Goal: Task Accomplishment & Management: Manage account settings

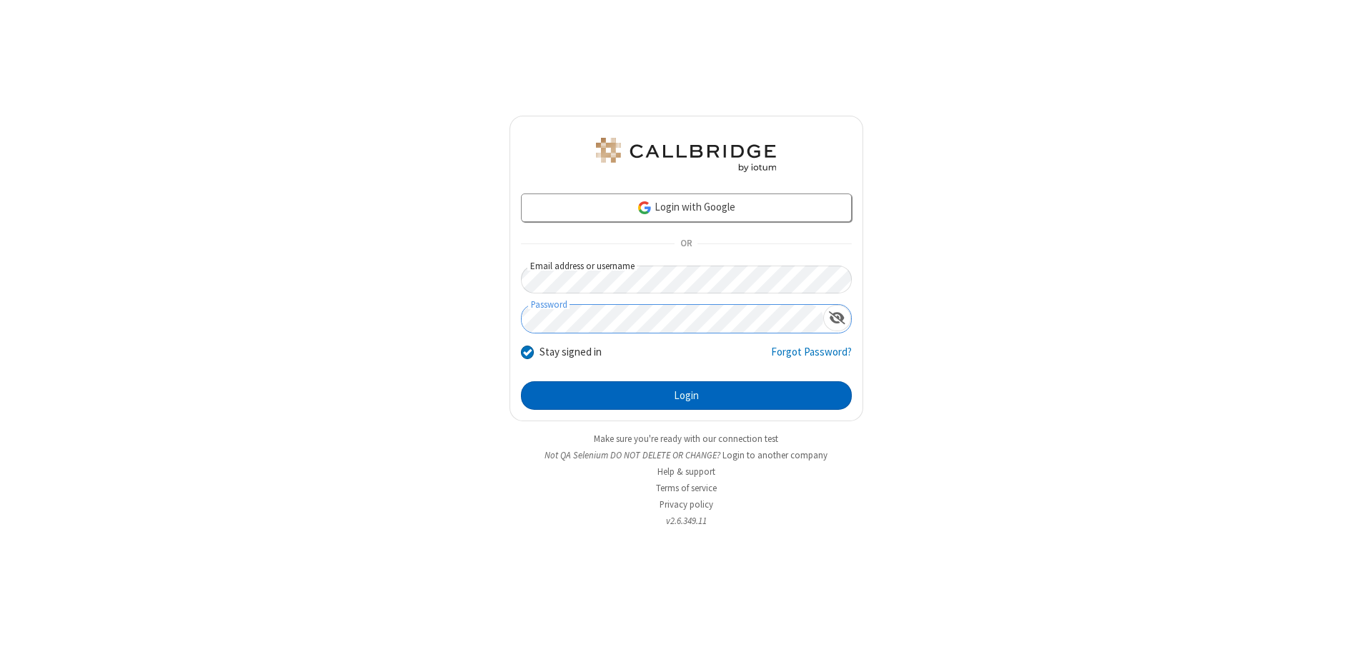
click at [686, 396] on button "Login" at bounding box center [686, 396] width 331 height 29
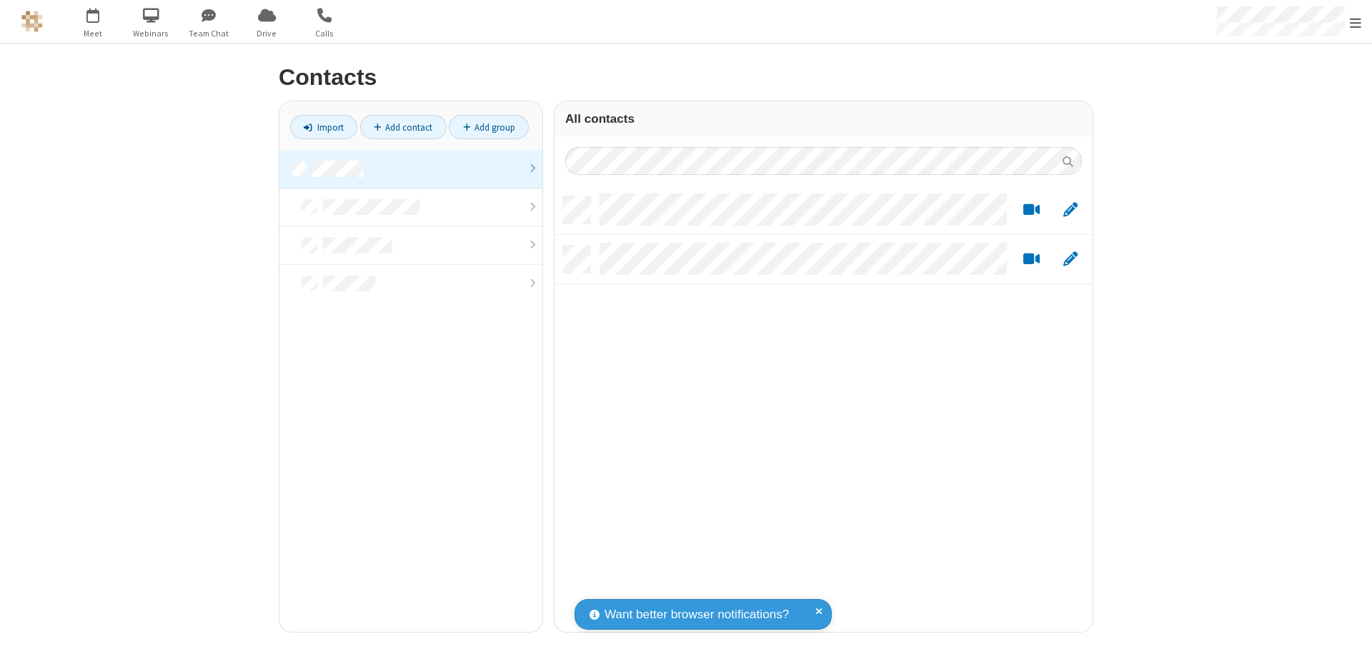
scroll to position [436, 527]
click at [411, 169] on link at bounding box center [410, 169] width 263 height 39
click at [489, 127] on link "Add group" at bounding box center [489, 127] width 80 height 24
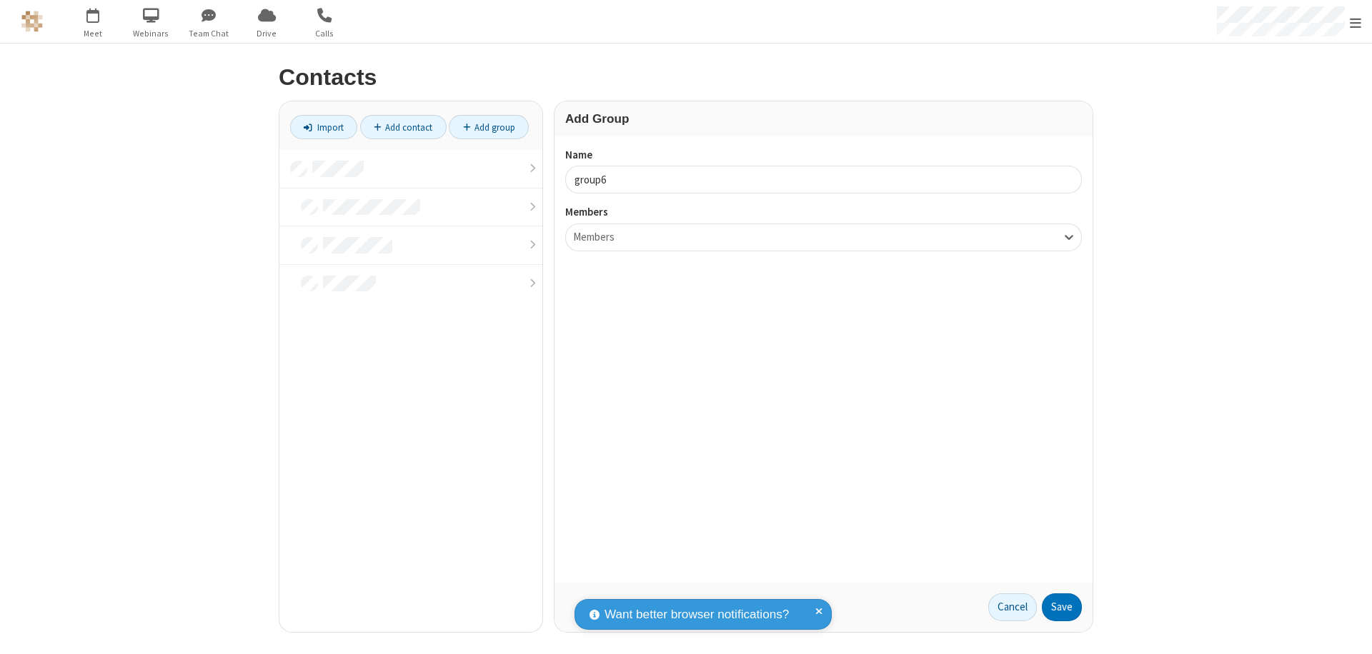
type input "group6"
click at [1062, 607] on button "Save" at bounding box center [1062, 608] width 40 height 29
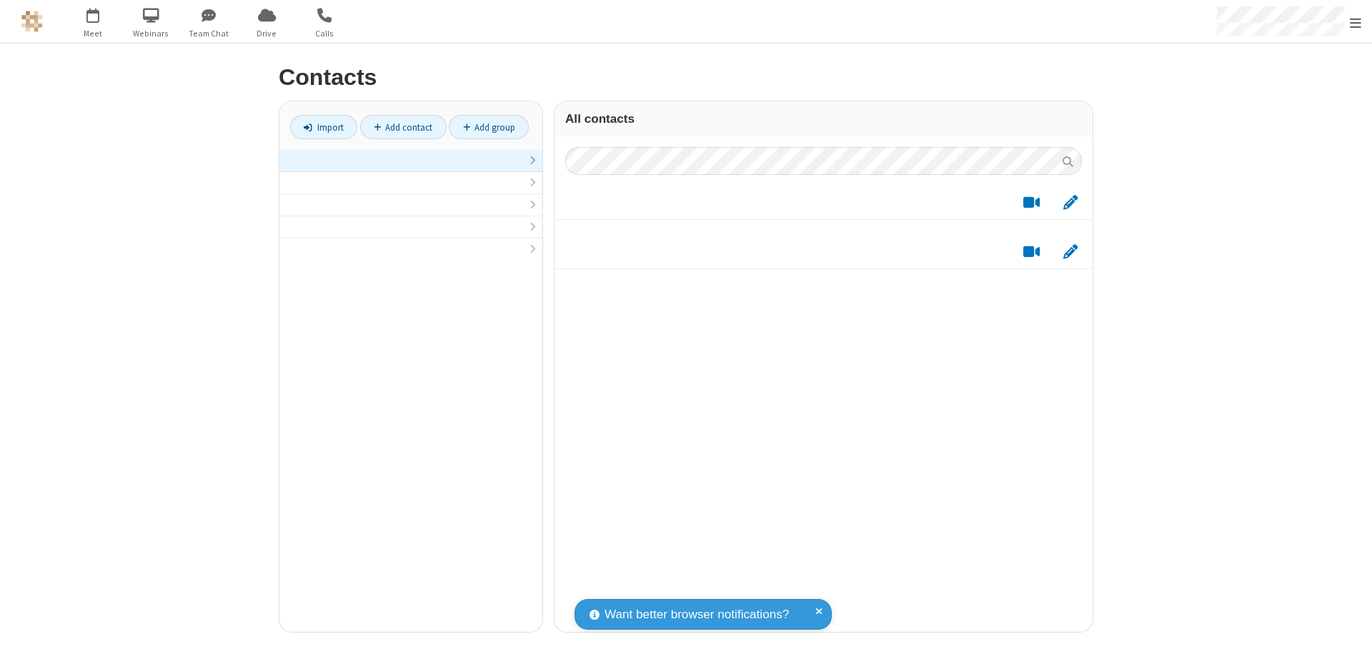
click at [411, 169] on link at bounding box center [410, 161] width 263 height 22
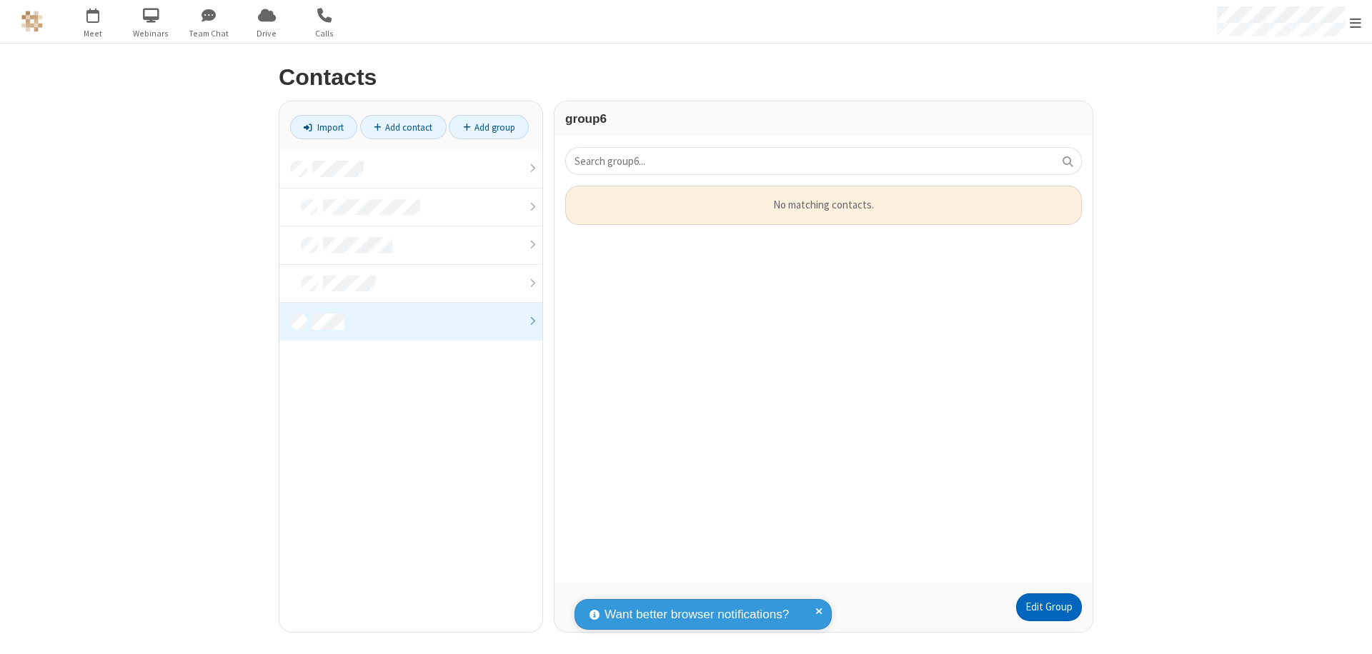
click at [1048, 607] on link "Edit Group" at bounding box center [1049, 608] width 66 height 29
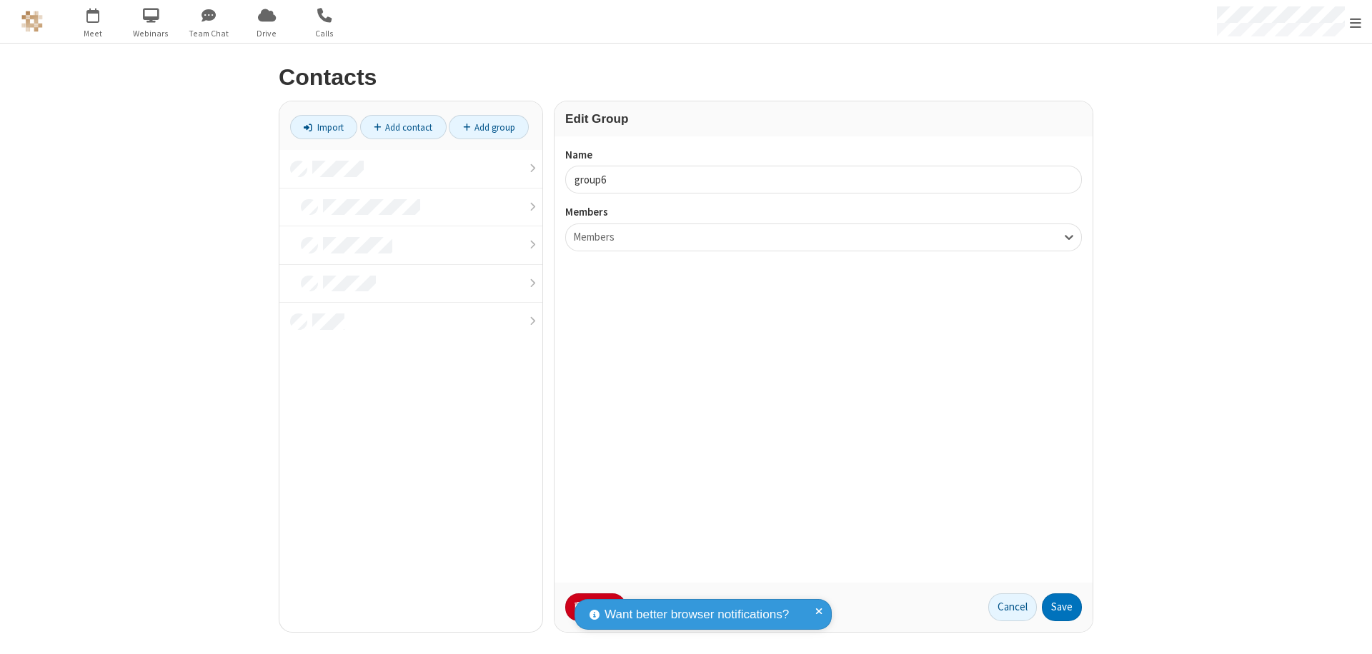
click at [0, 0] on button "No Thanks" at bounding box center [0, 0] width 0 height 0
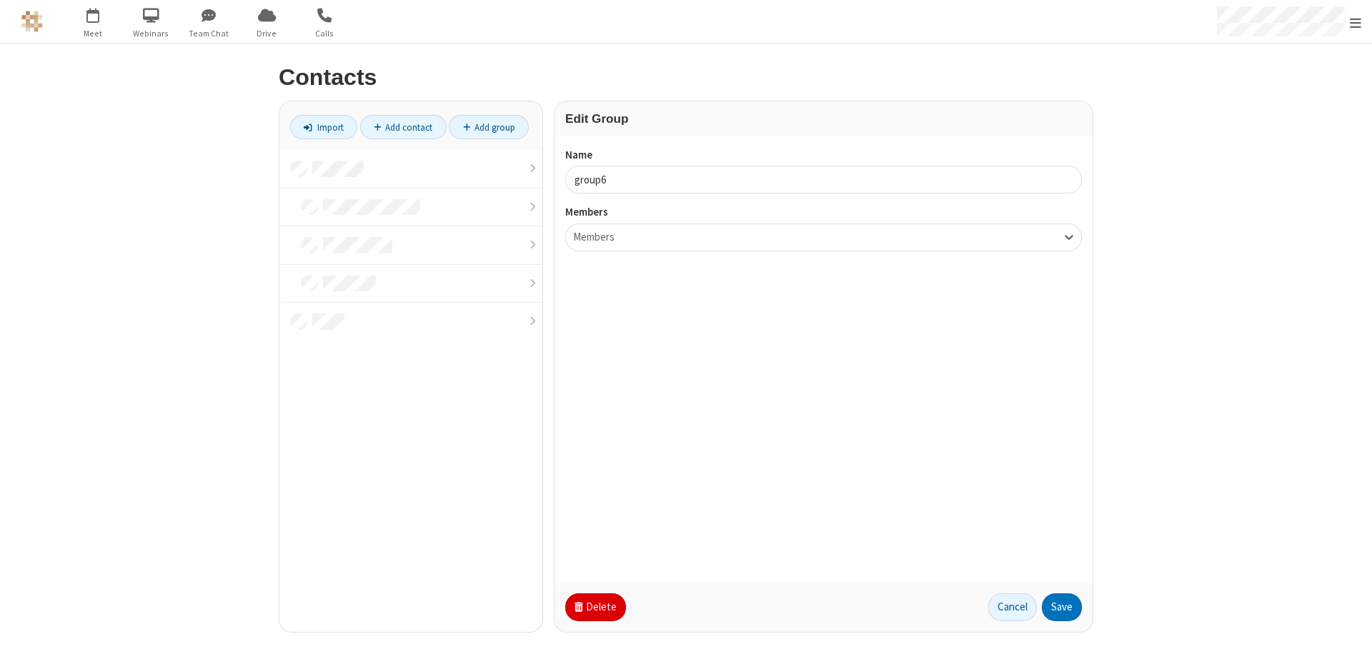
click at [594, 607] on button "Delete" at bounding box center [595, 608] width 61 height 29
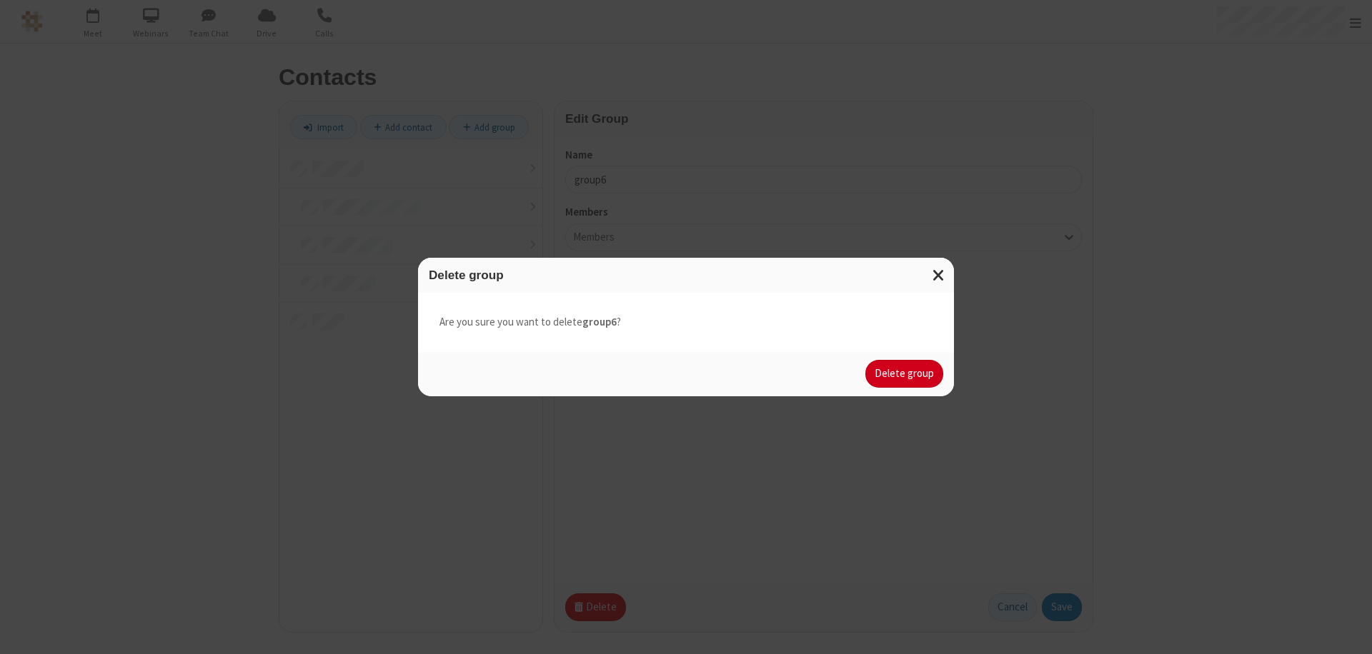
click at [905, 374] on button "Delete group" at bounding box center [904, 374] width 78 height 29
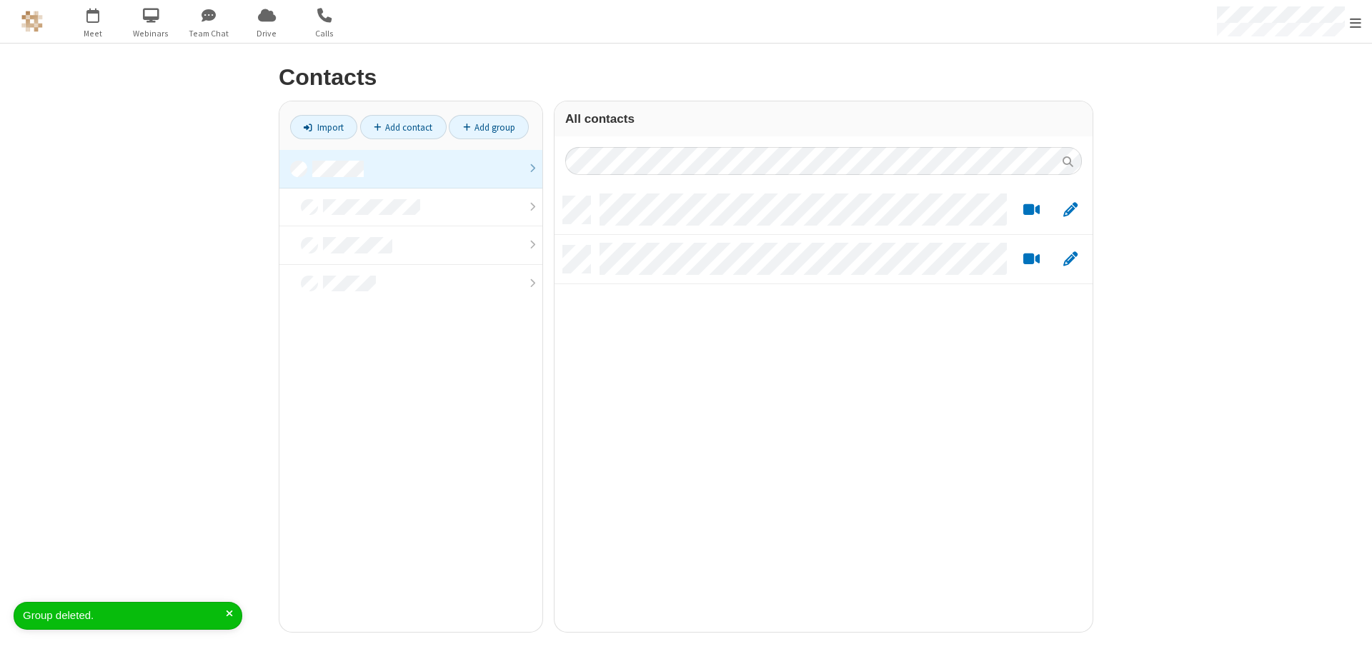
scroll to position [436, 527]
